Goal: Transaction & Acquisition: Purchase product/service

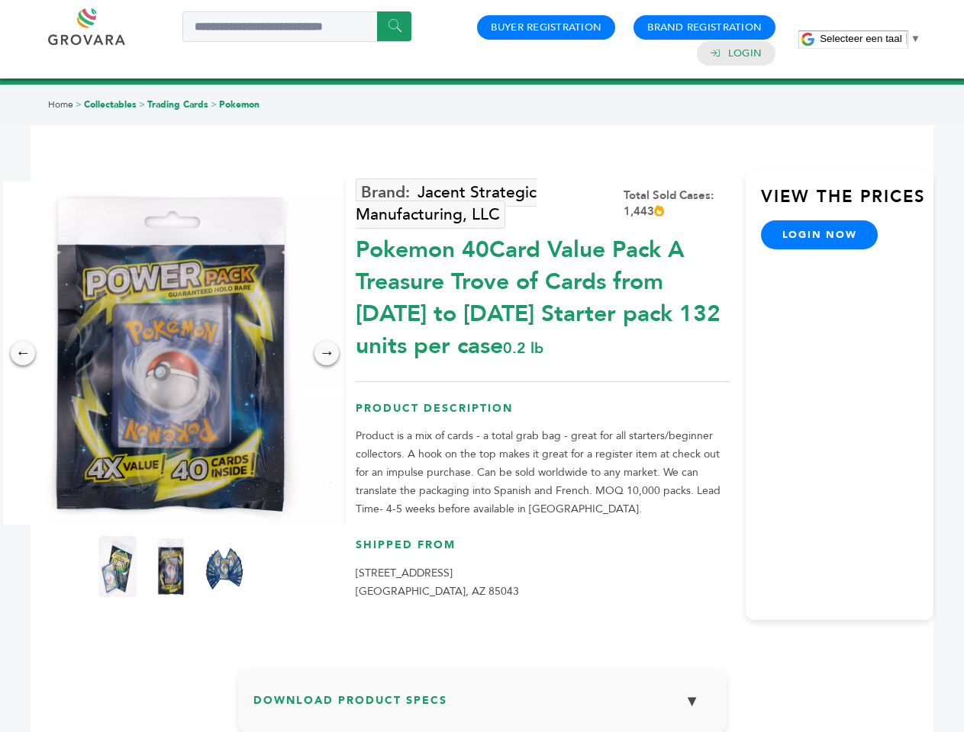
click at [870, 38] on span "Selecteer een taal" at bounding box center [860, 38] width 82 height 11
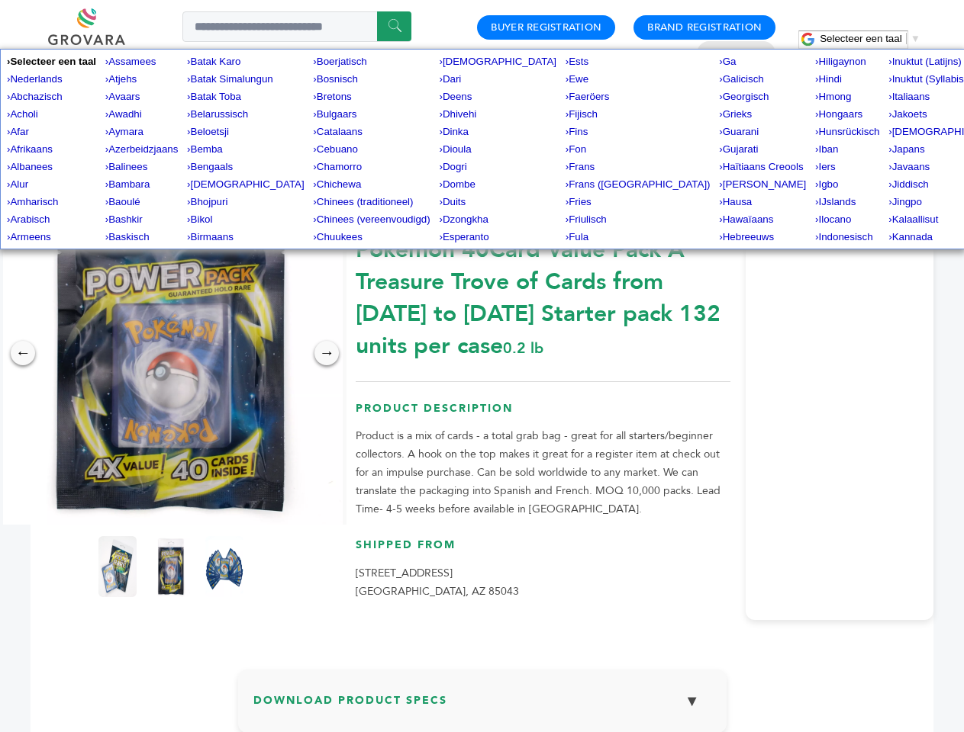
click at [171, 353] on img at bounding box center [170, 353] width 343 height 343
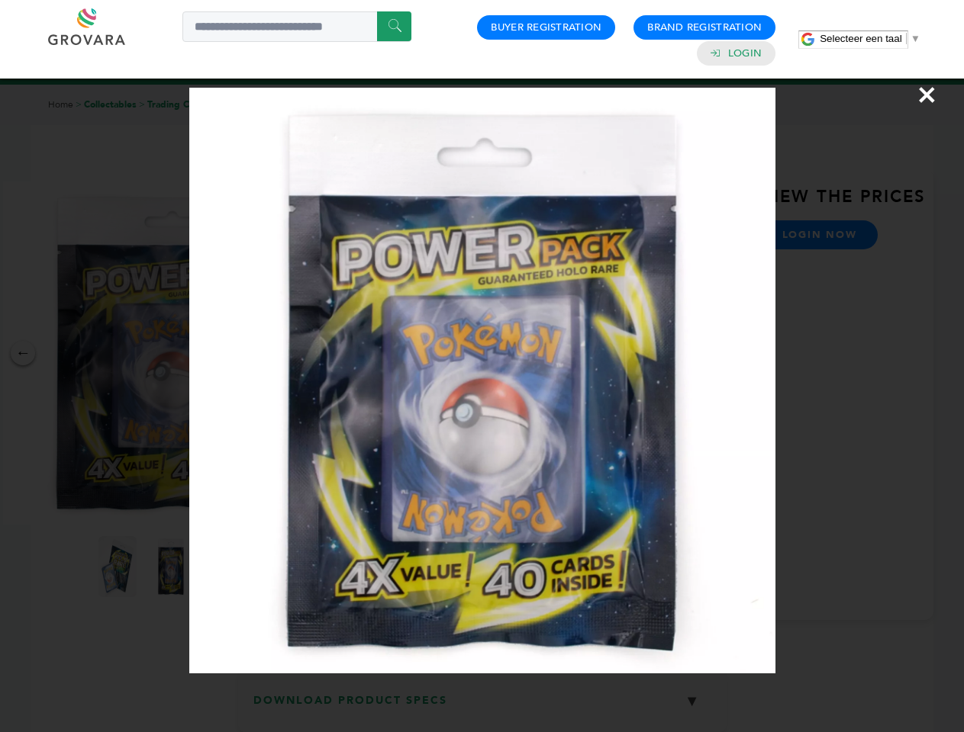
click at [23, 353] on div "×" at bounding box center [482, 366] width 964 height 732
click at [327, 353] on div "→" at bounding box center [326, 353] width 24 height 24
click at [117, 567] on img at bounding box center [117, 566] width 38 height 61
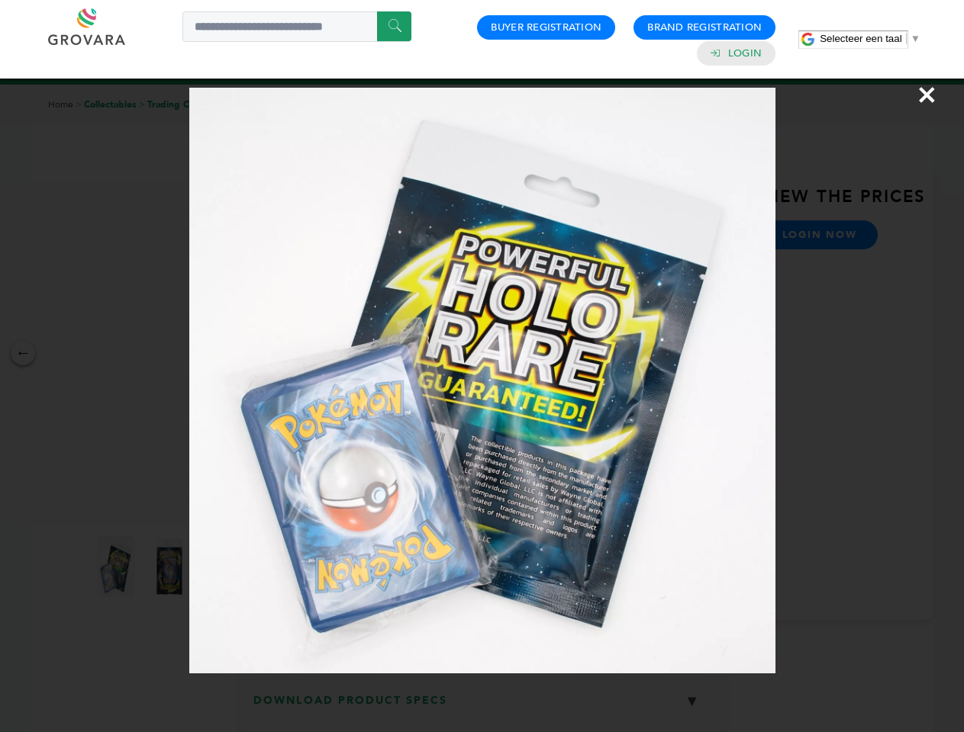
click at [171, 567] on div "×" at bounding box center [482, 366] width 964 height 732
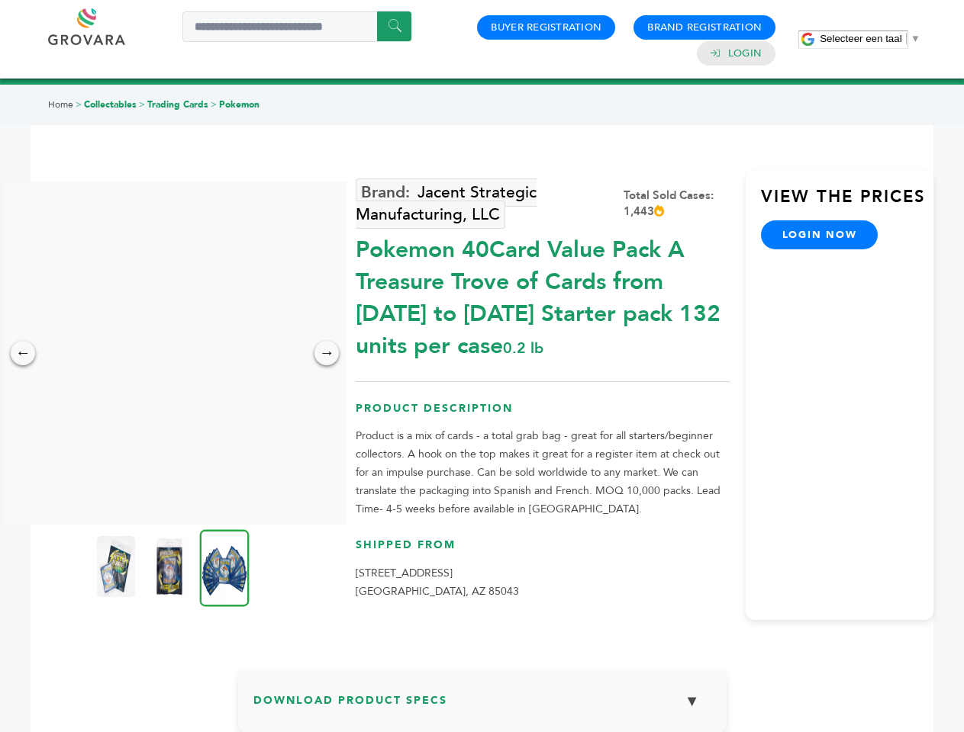
click at [224, 567] on img at bounding box center [225, 568] width 50 height 77
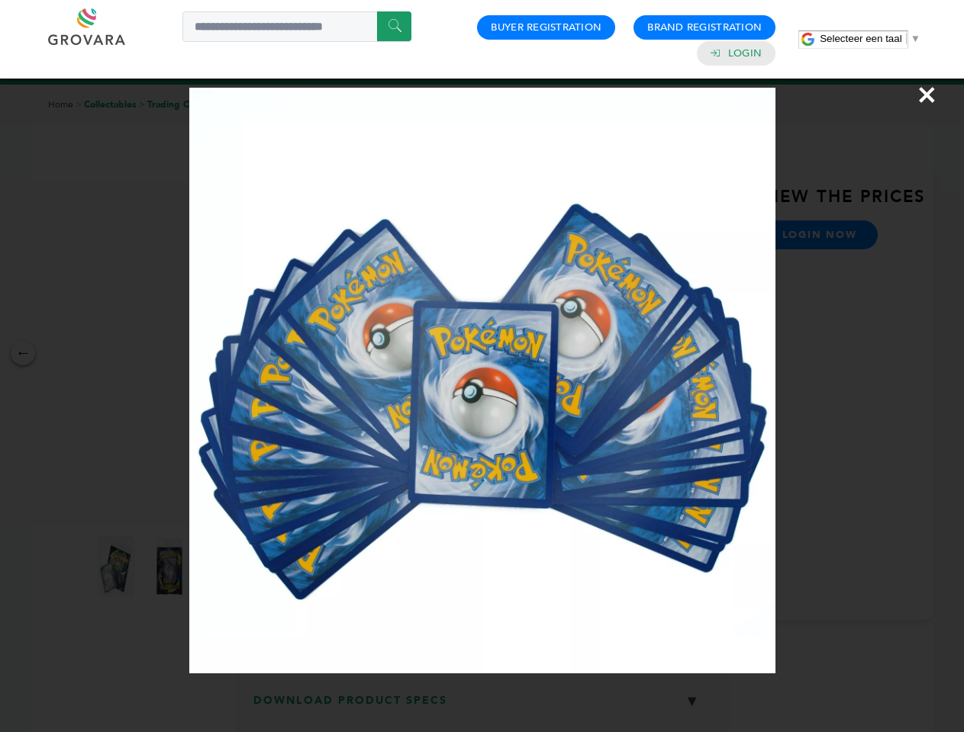
click at [482, 707] on div "×" at bounding box center [482, 366] width 964 height 732
